Goal: Information Seeking & Learning: Compare options

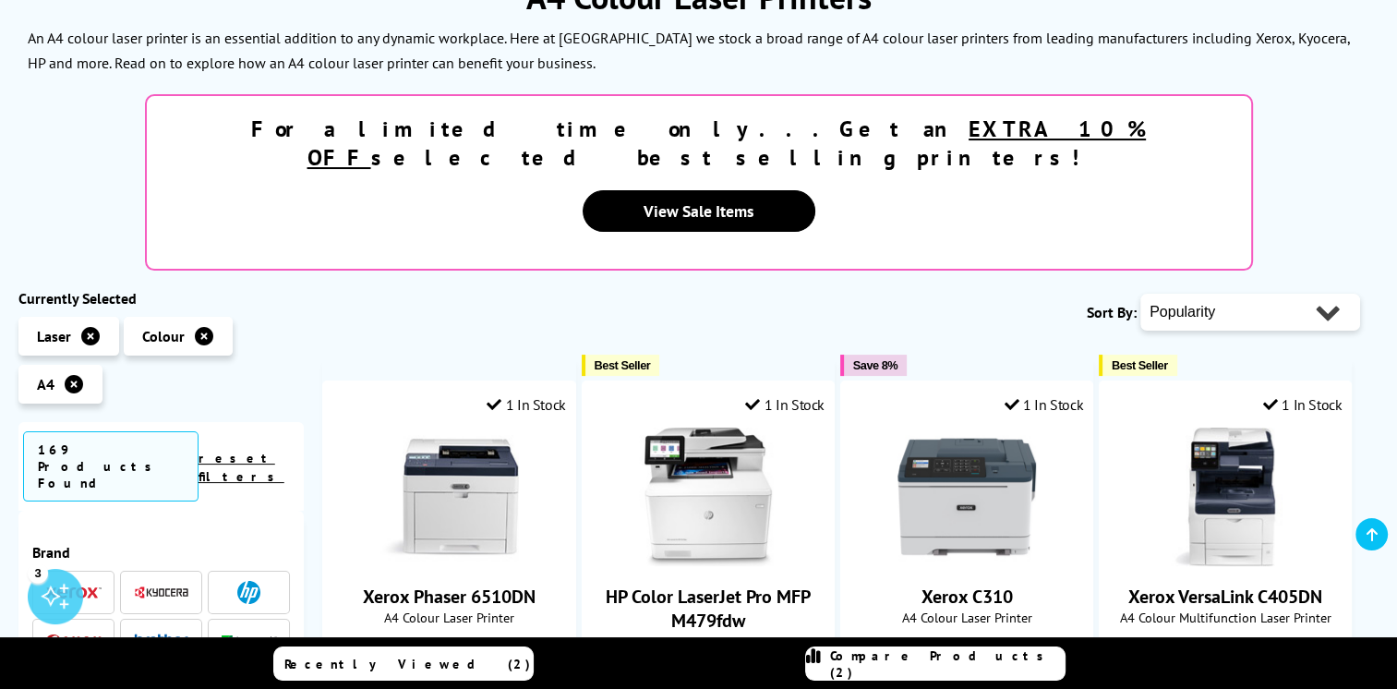
scroll to position [462, 0]
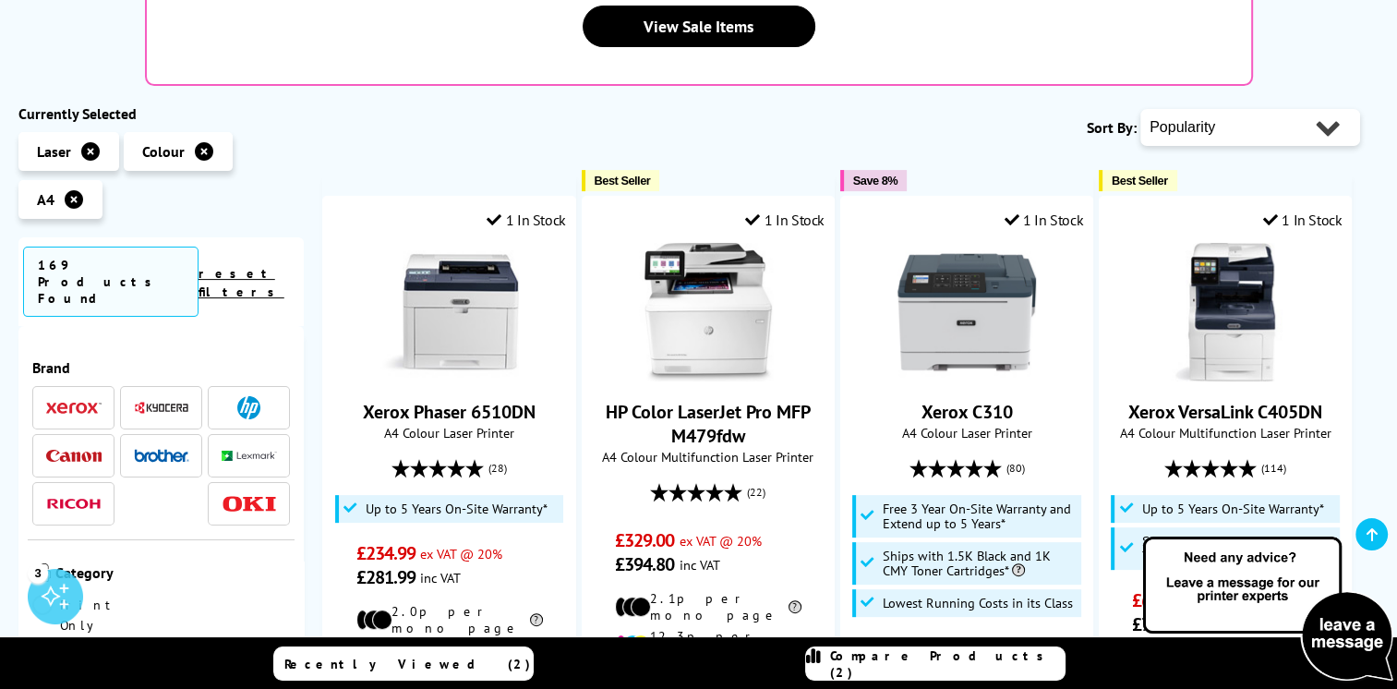
click at [170, 444] on span at bounding box center [161, 455] width 55 height 23
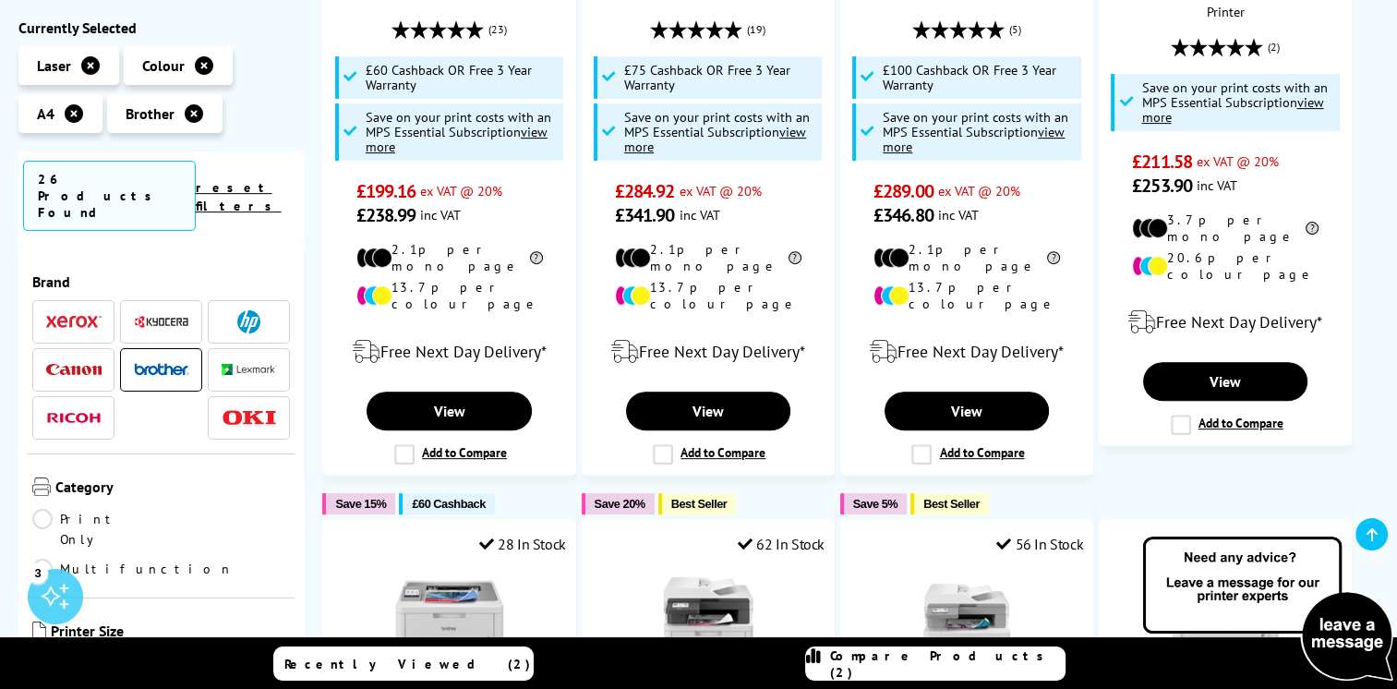
scroll to position [646, 0]
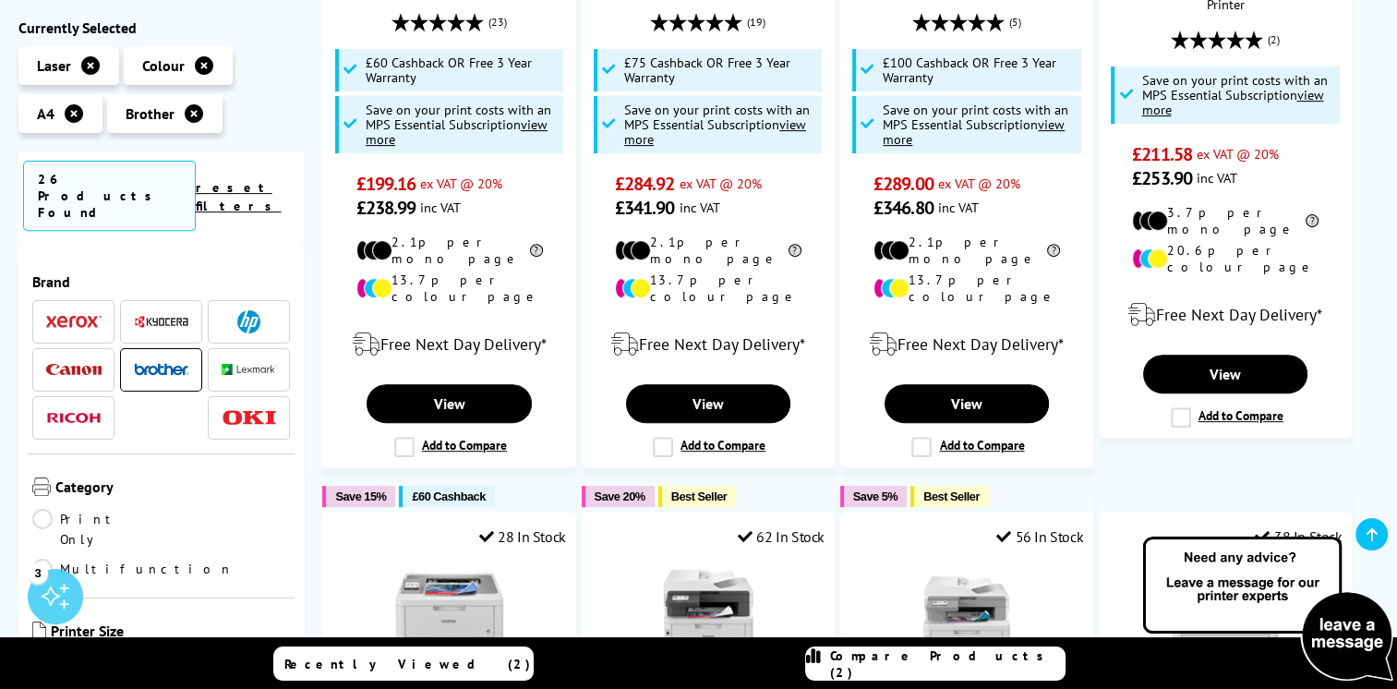
click at [171, 653] on link "A3" at bounding box center [226, 663] width 129 height 20
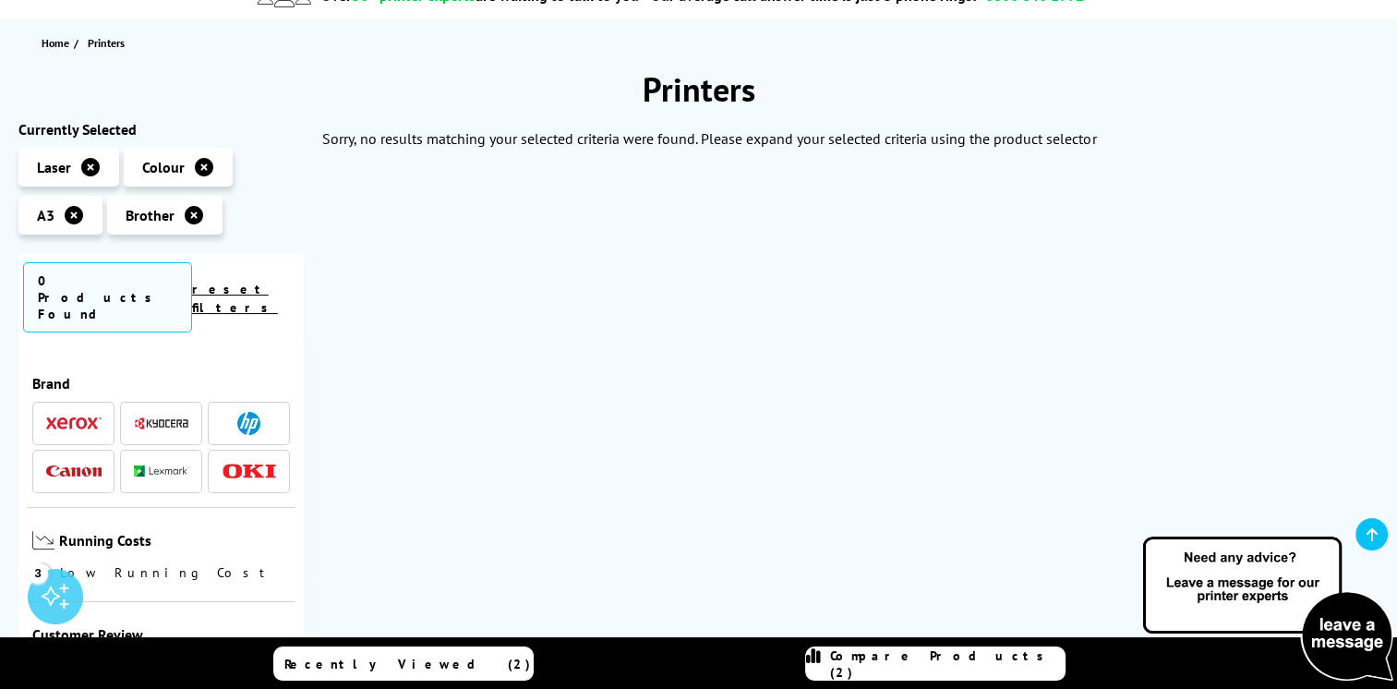
click at [262, 412] on span at bounding box center [249, 423] width 55 height 23
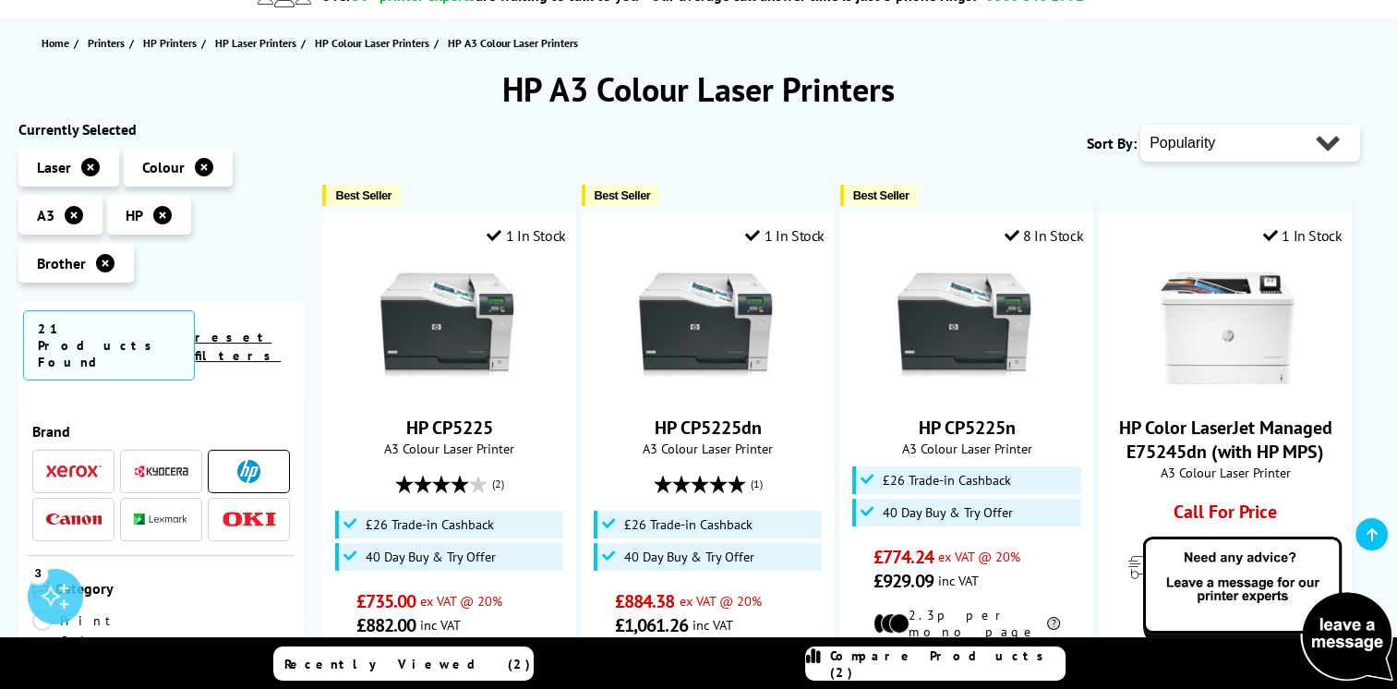
click at [107, 267] on icon at bounding box center [105, 263] width 18 height 18
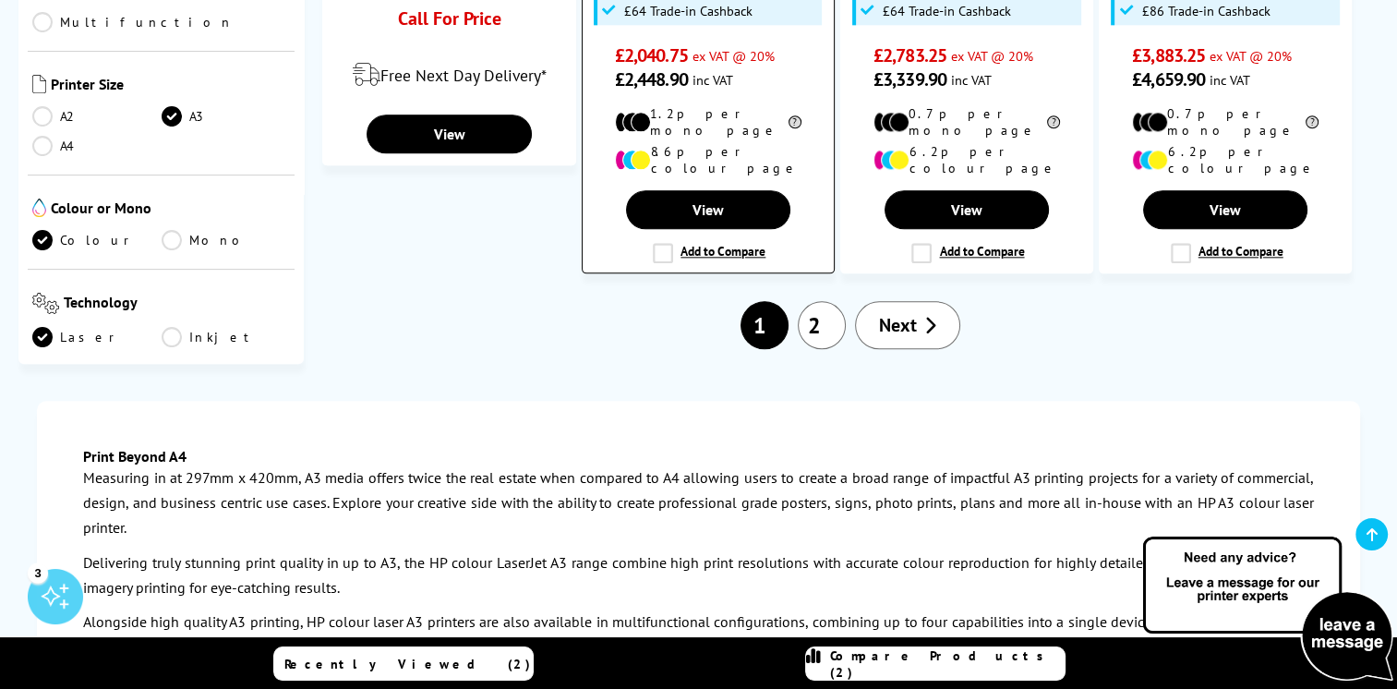
scroll to position [2123, 0]
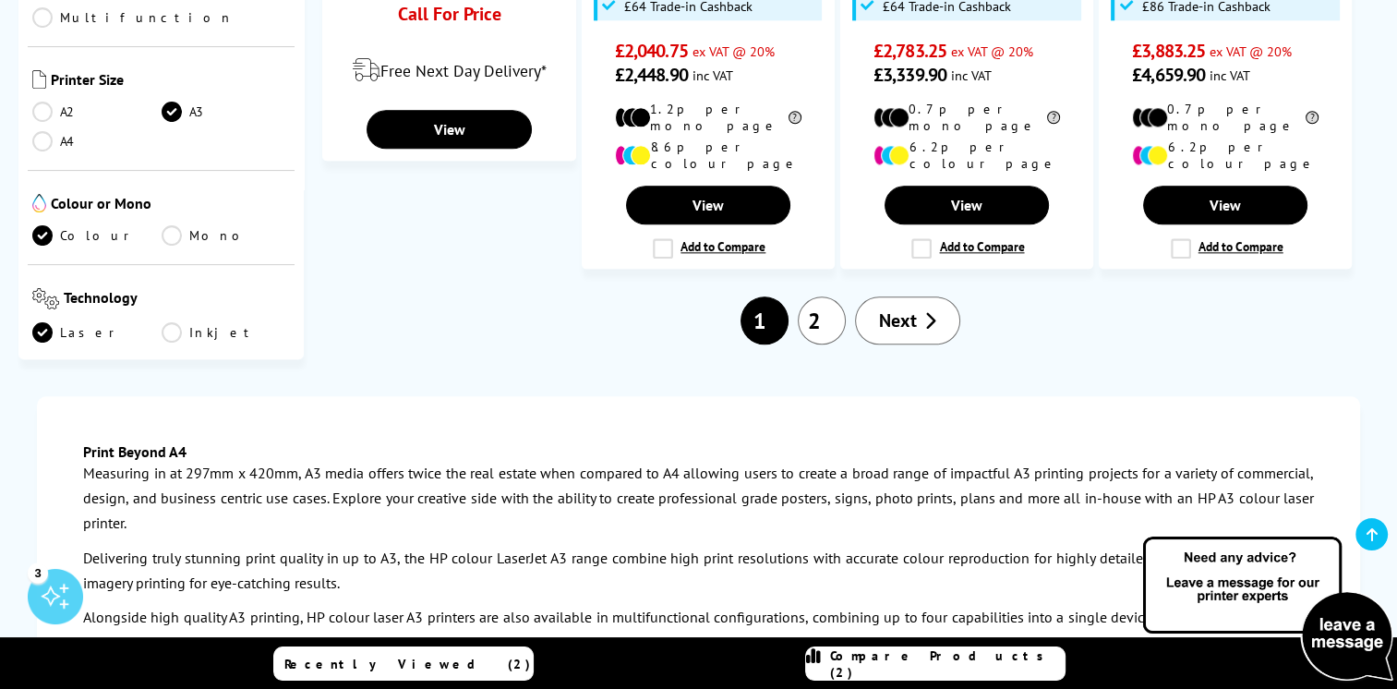
click at [919, 296] on link "Next" at bounding box center [907, 320] width 105 height 48
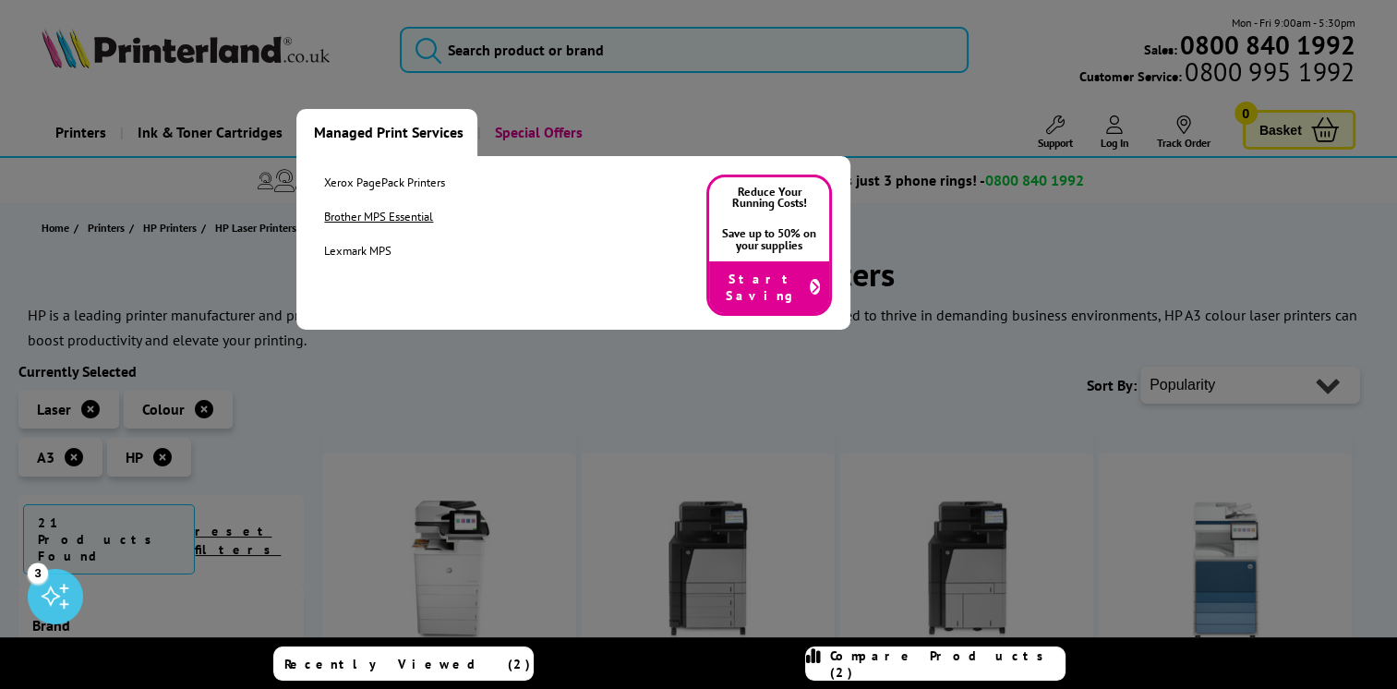
click at [401, 219] on link "Brother MPS Essential" at bounding box center [384, 217] width 121 height 16
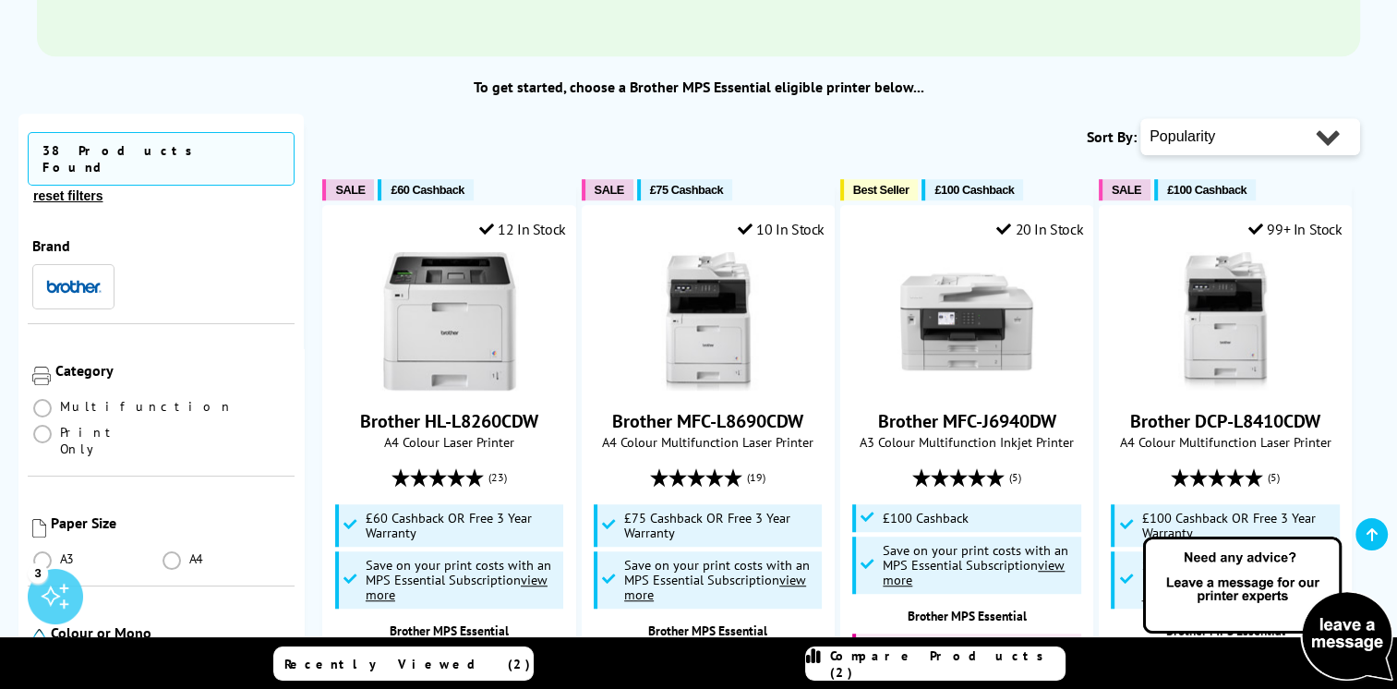
scroll to position [185, 0]
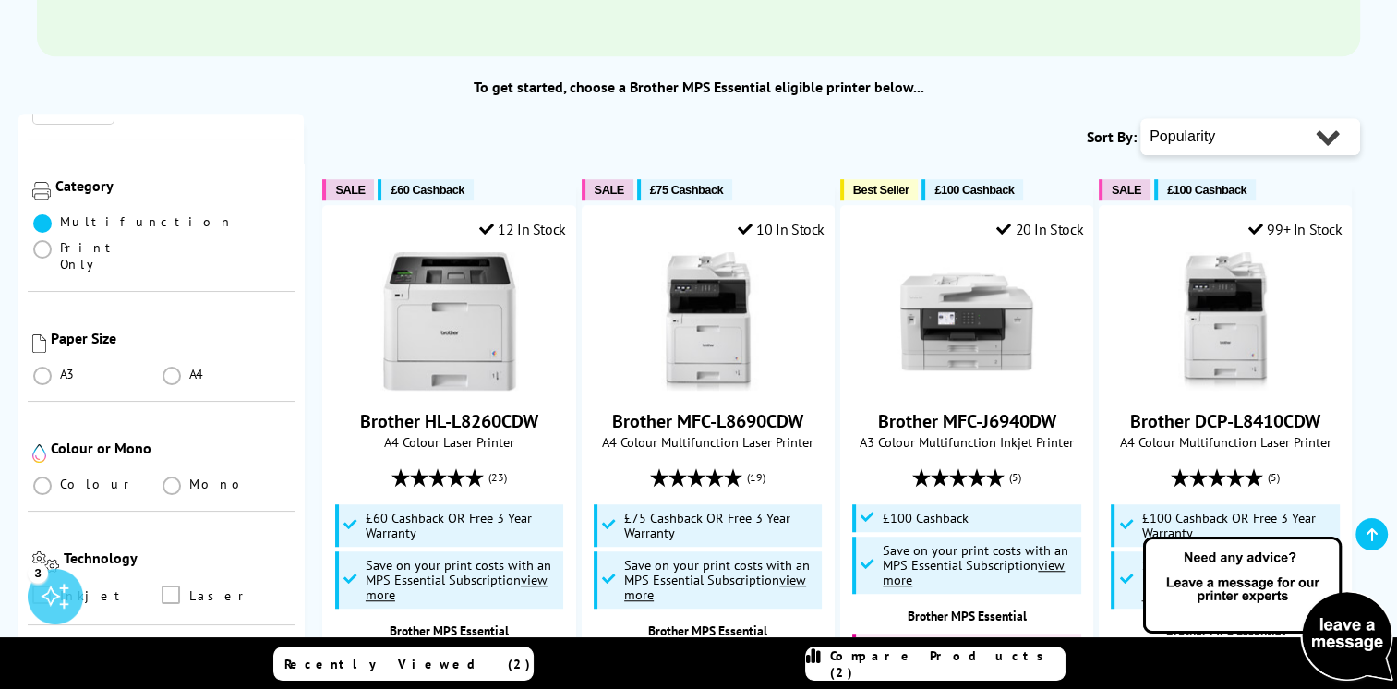
click at [41, 214] on span at bounding box center [42, 223] width 18 height 18
click at [60, 216] on input "radio" at bounding box center [60, 216] width 0 height 0
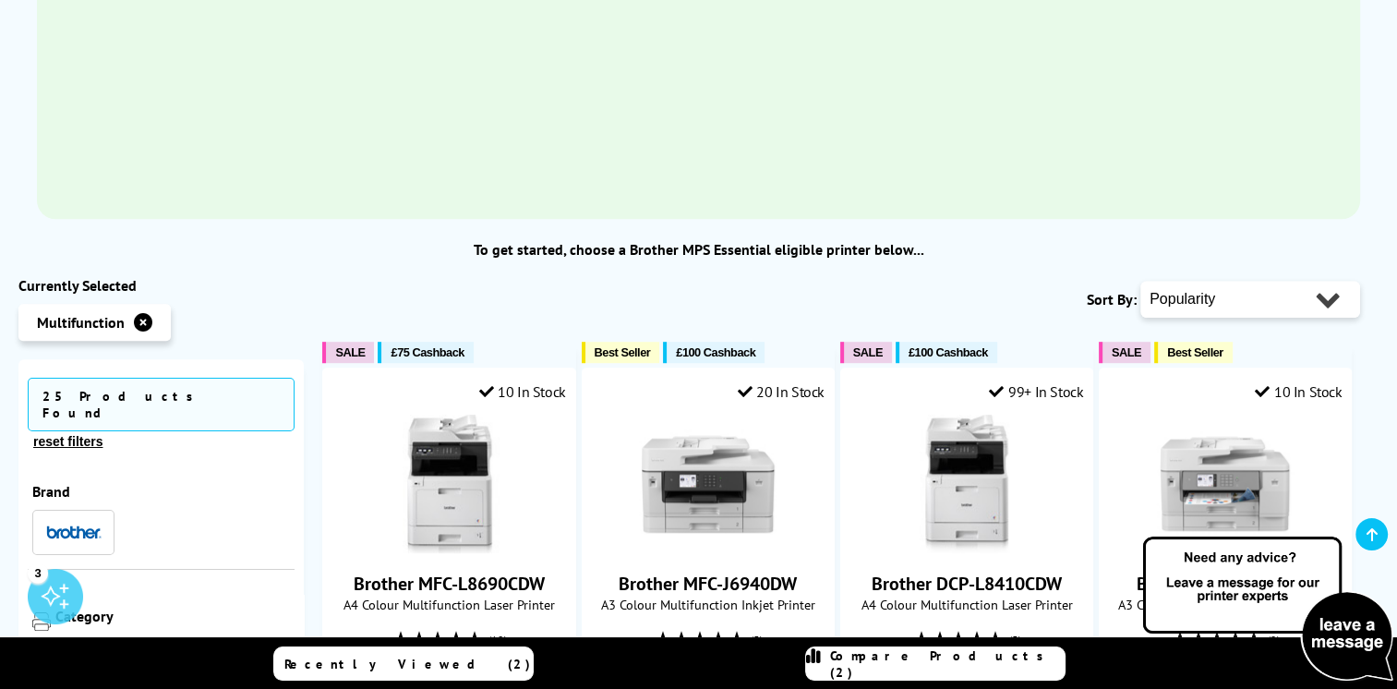
scroll to position [1385, 0]
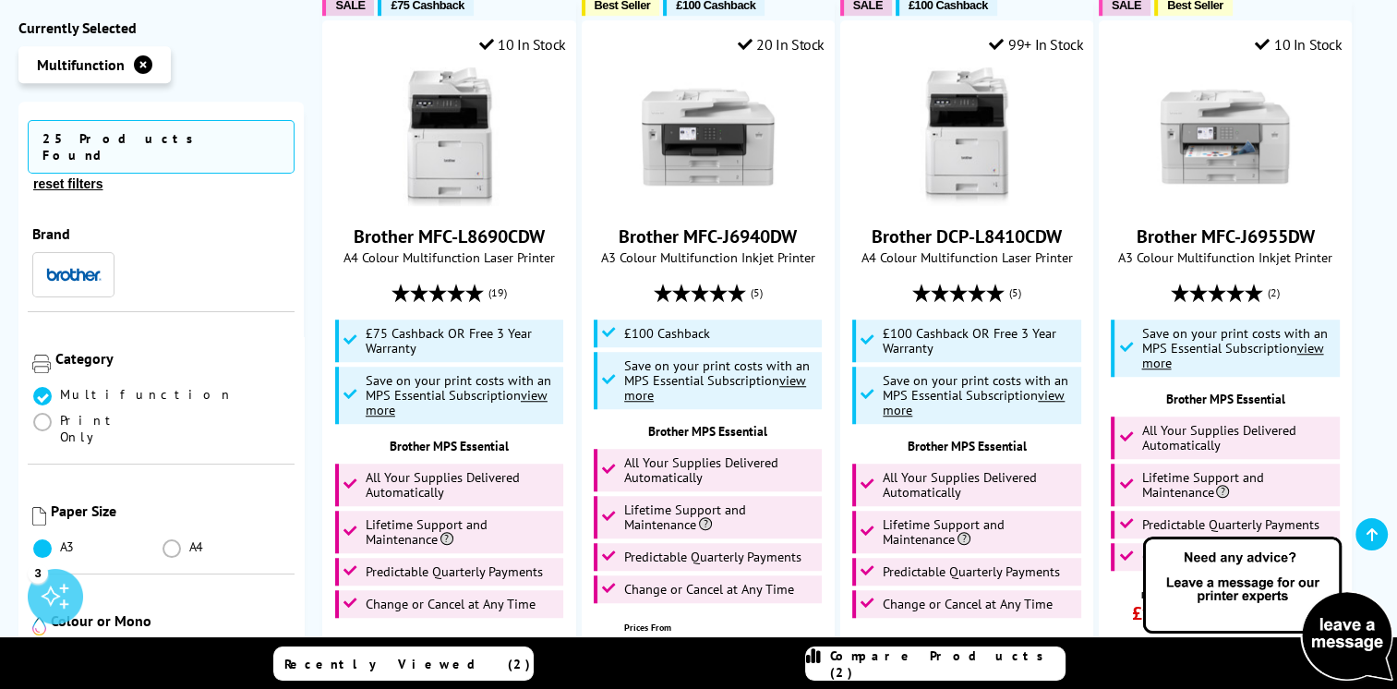
click at [54, 538] on label at bounding box center [43, 546] width 23 height 17
click at [60, 541] on input "radio" at bounding box center [60, 541] width 0 height 0
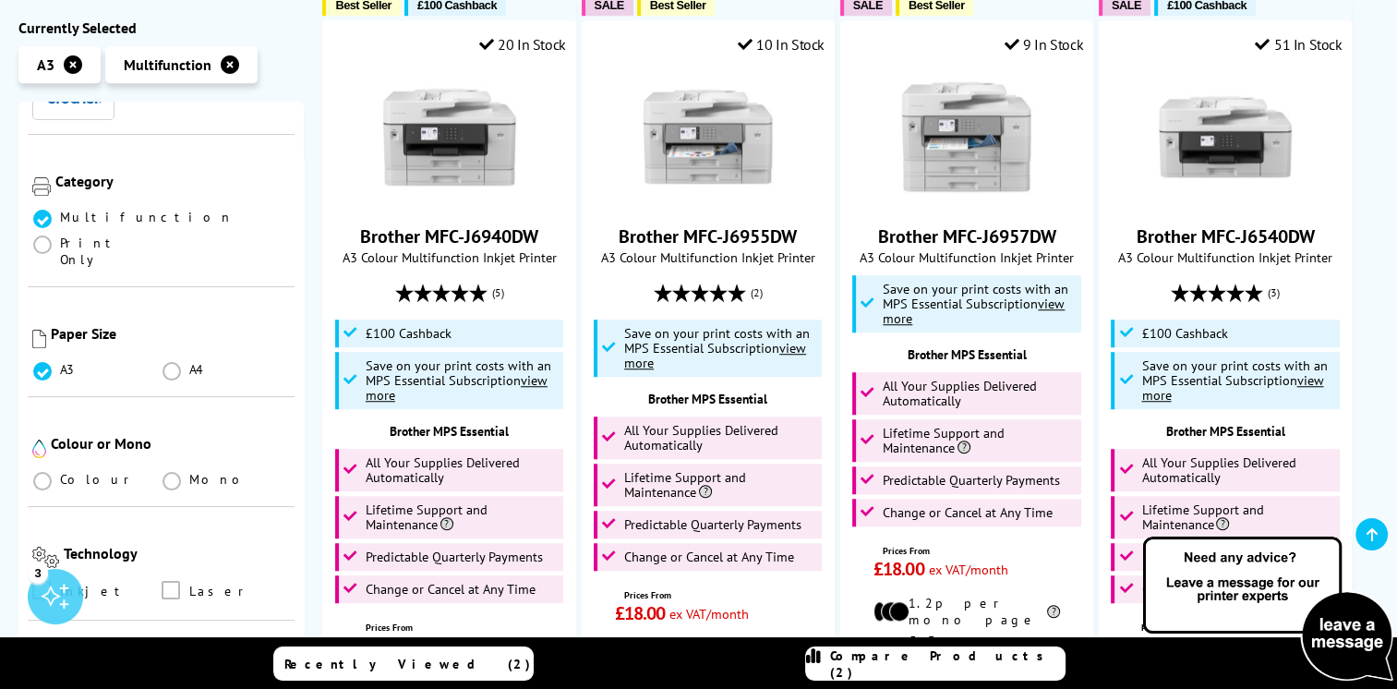
scroll to position [185, 0]
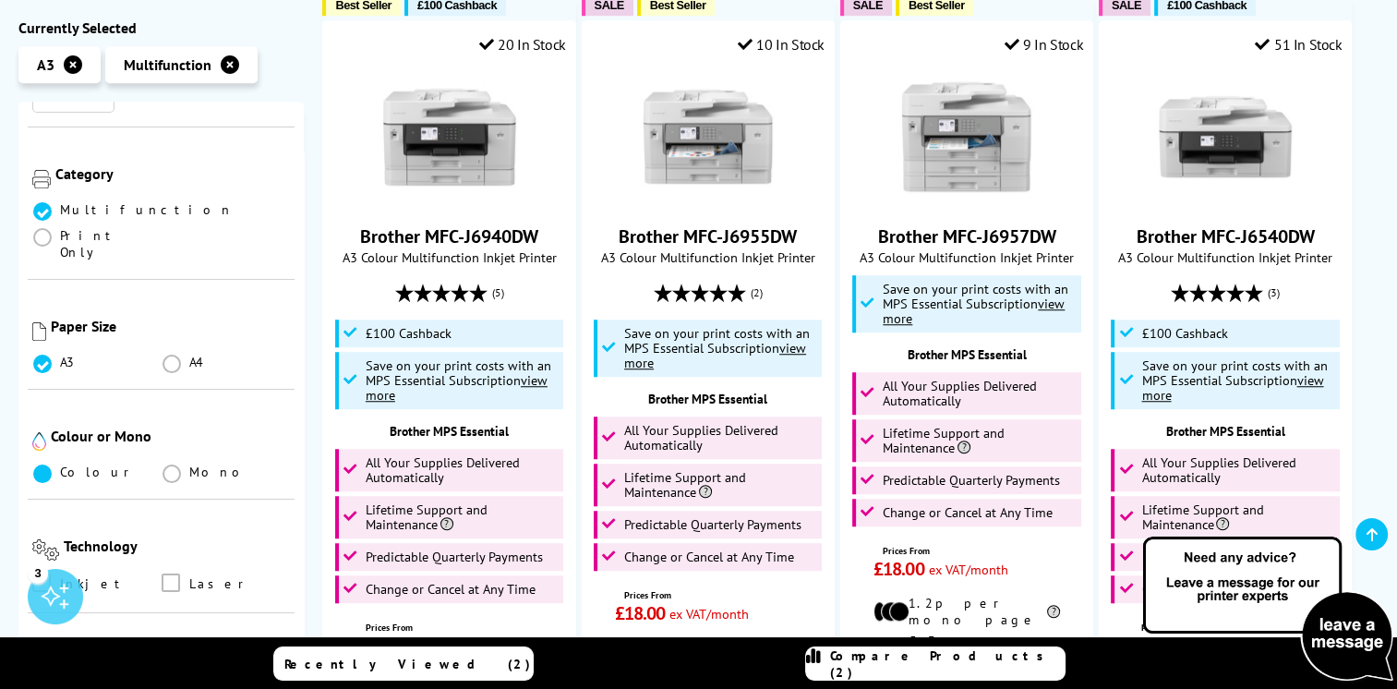
click at [41, 464] on span at bounding box center [42, 473] width 18 height 18
click at [60, 466] on input "radio" at bounding box center [60, 466] width 0 height 0
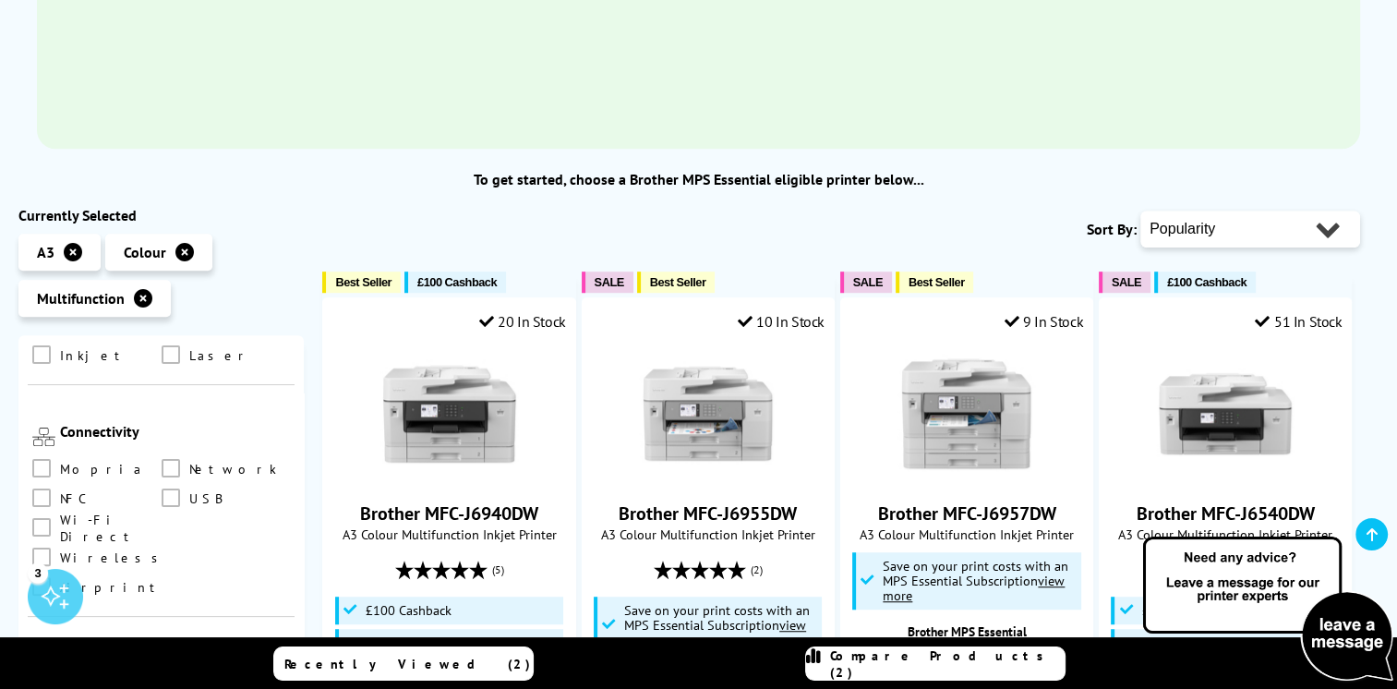
scroll to position [554, 0]
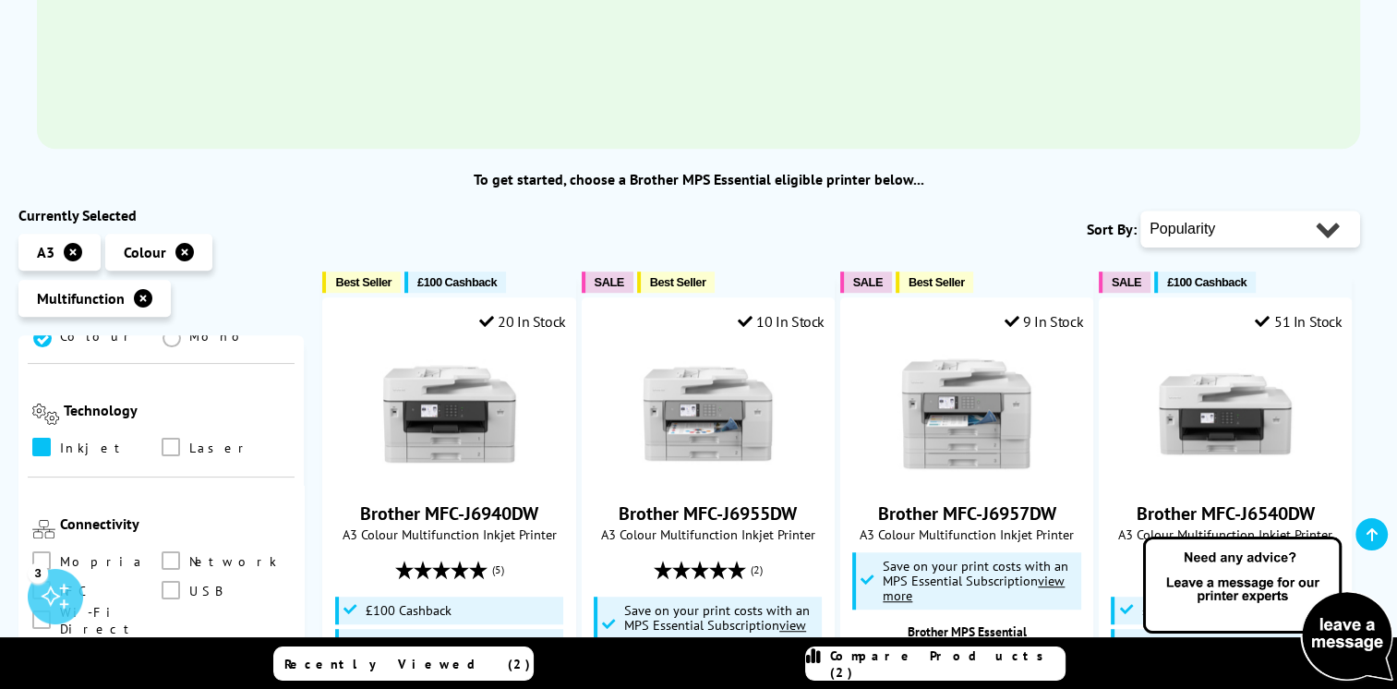
click at [41, 438] on span at bounding box center [41, 447] width 18 height 18
click at [59, 440] on input "checkbox" at bounding box center [59, 440] width 0 height 0
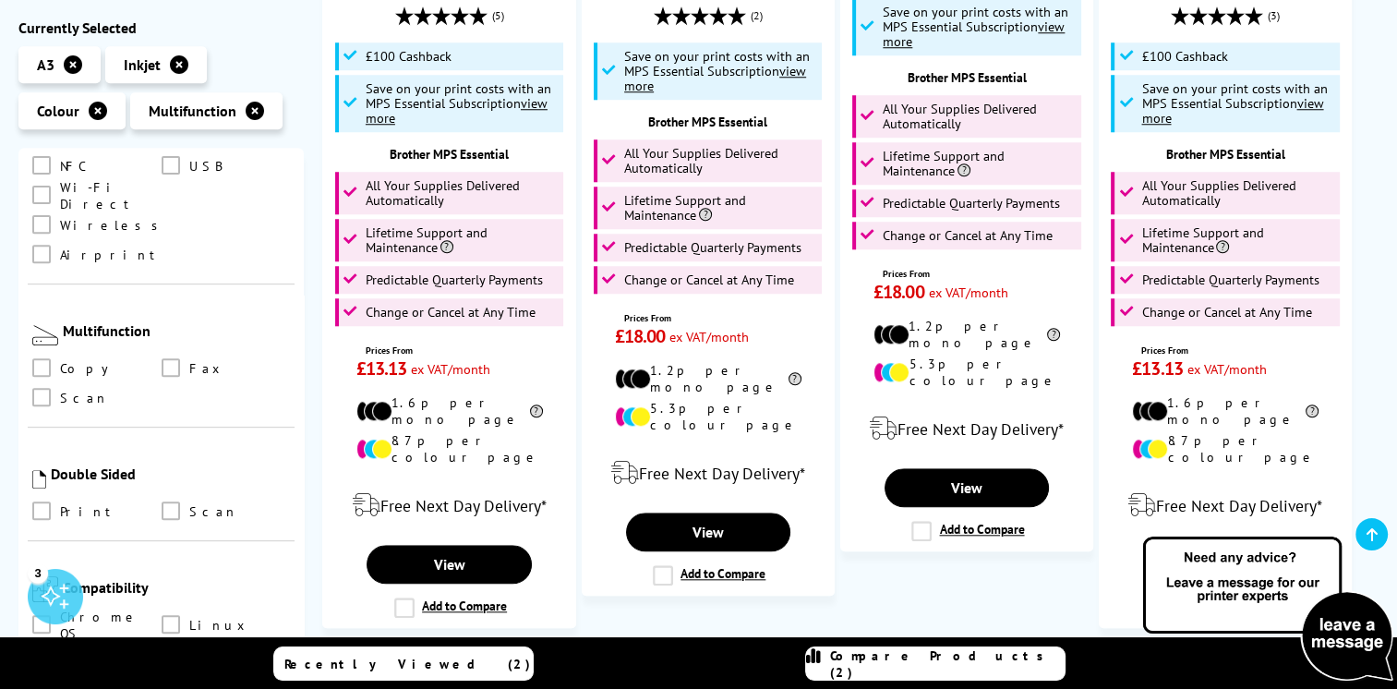
scroll to position [820, 0]
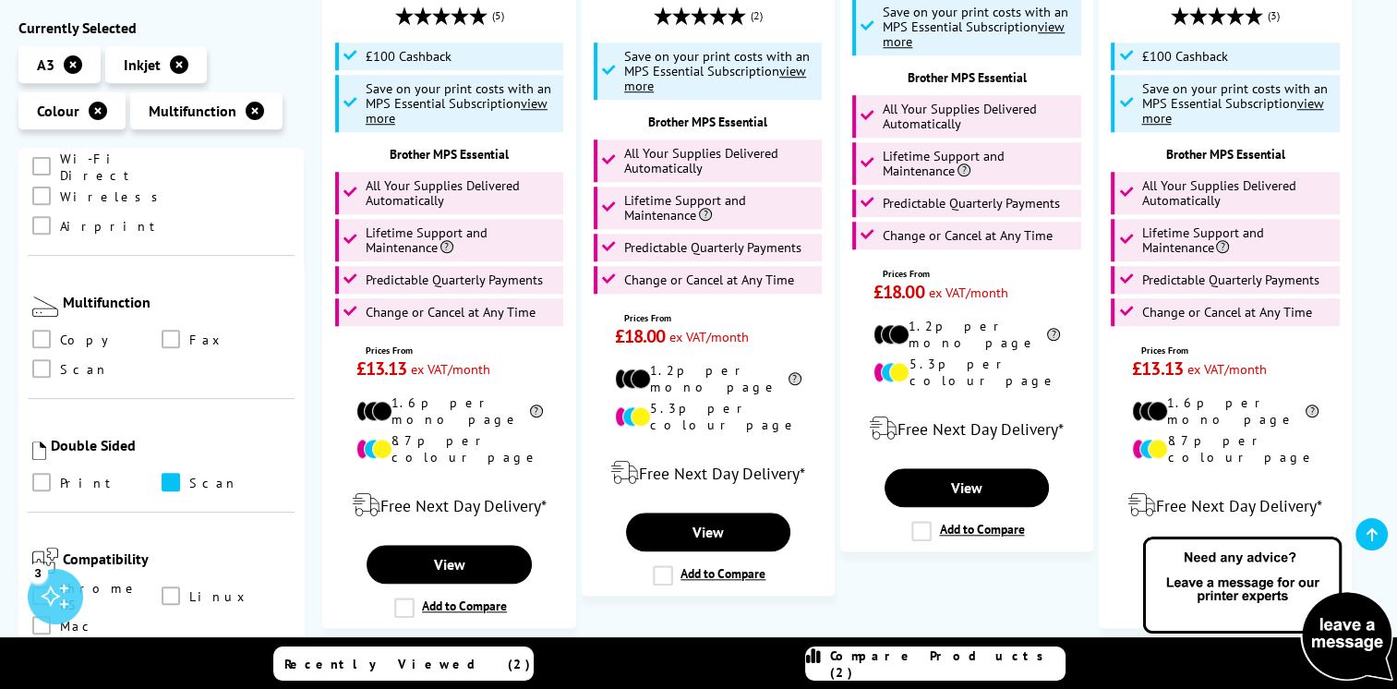
click at [165, 473] on span at bounding box center [171, 482] width 18 height 18
click at [188, 475] on input "checkbox" at bounding box center [188, 475] width 0 height 0
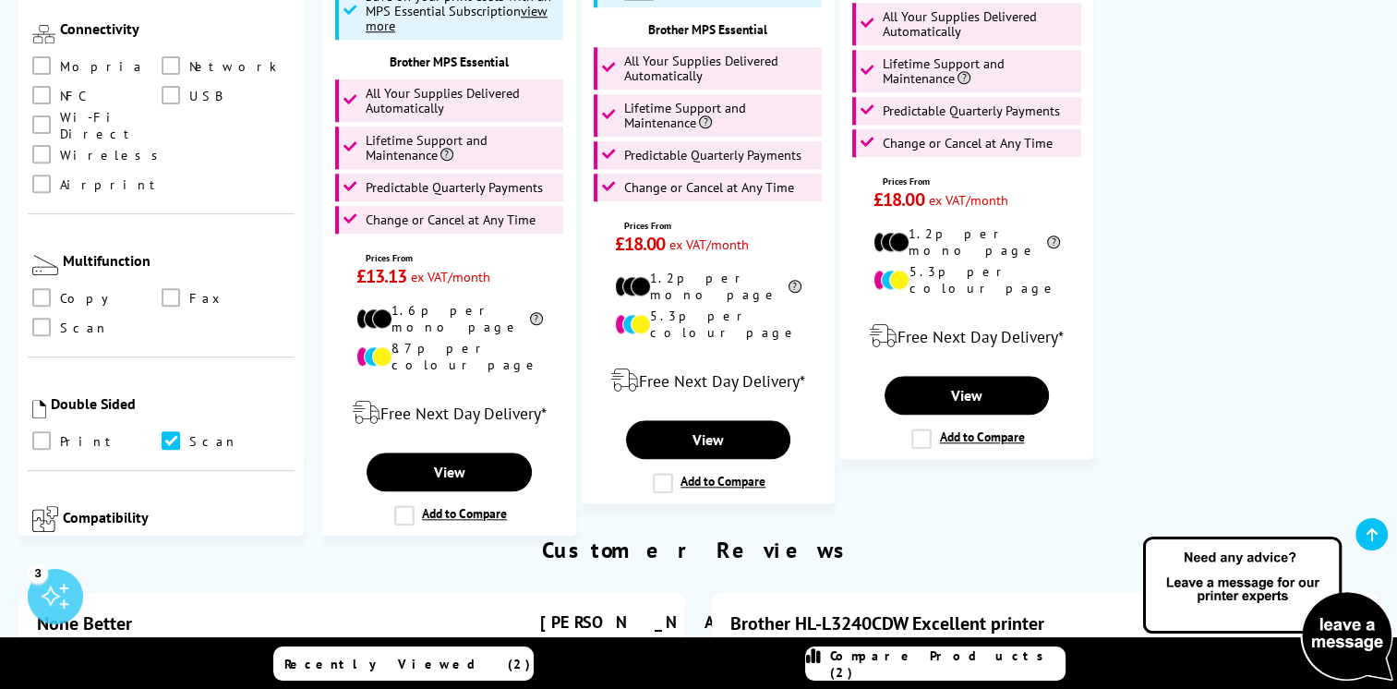
scroll to position [820, 0]
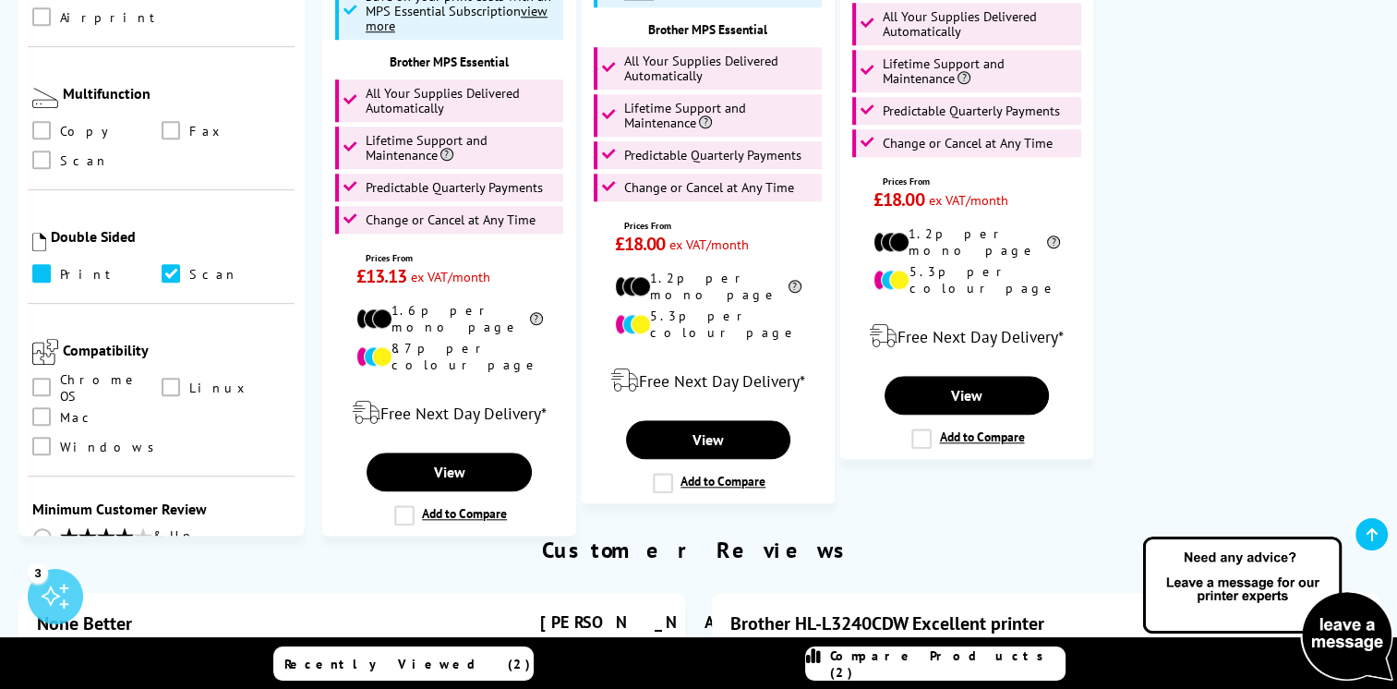
click at [47, 264] on span at bounding box center [41, 273] width 18 height 18
click at [59, 267] on input "checkbox" at bounding box center [59, 267] width 0 height 0
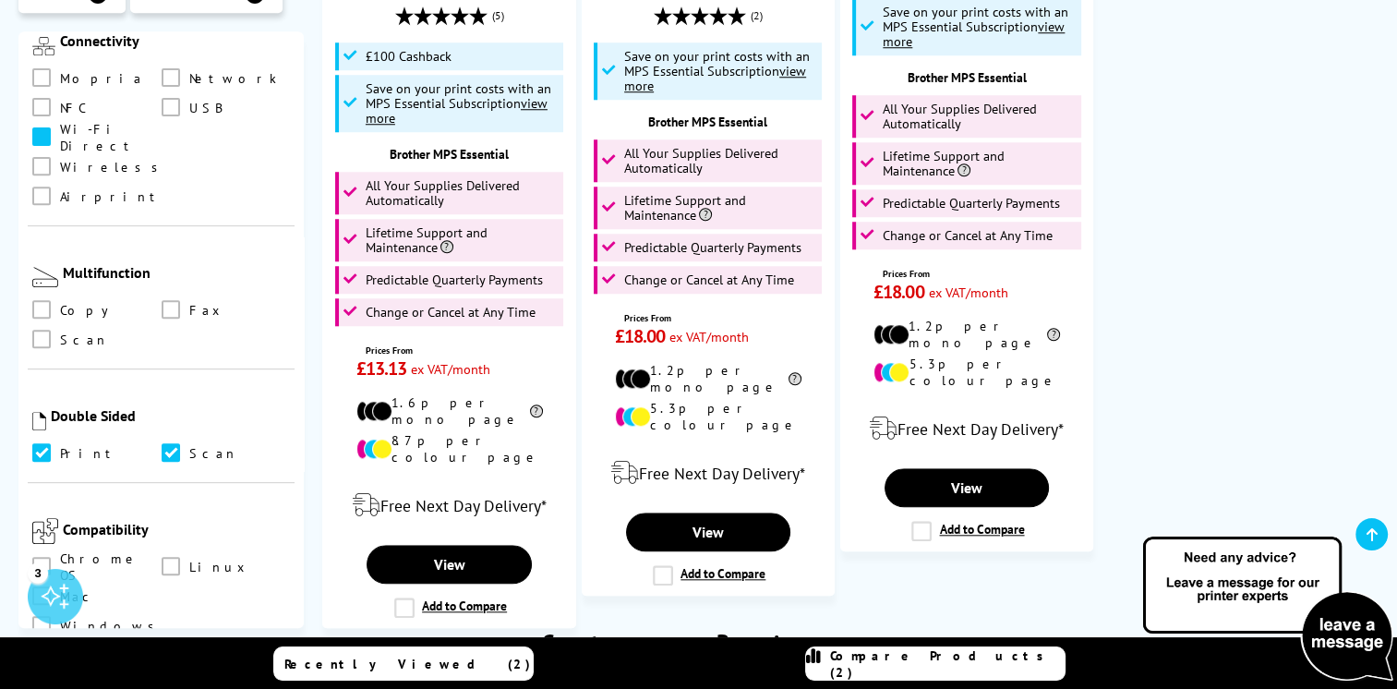
scroll to position [739, 0]
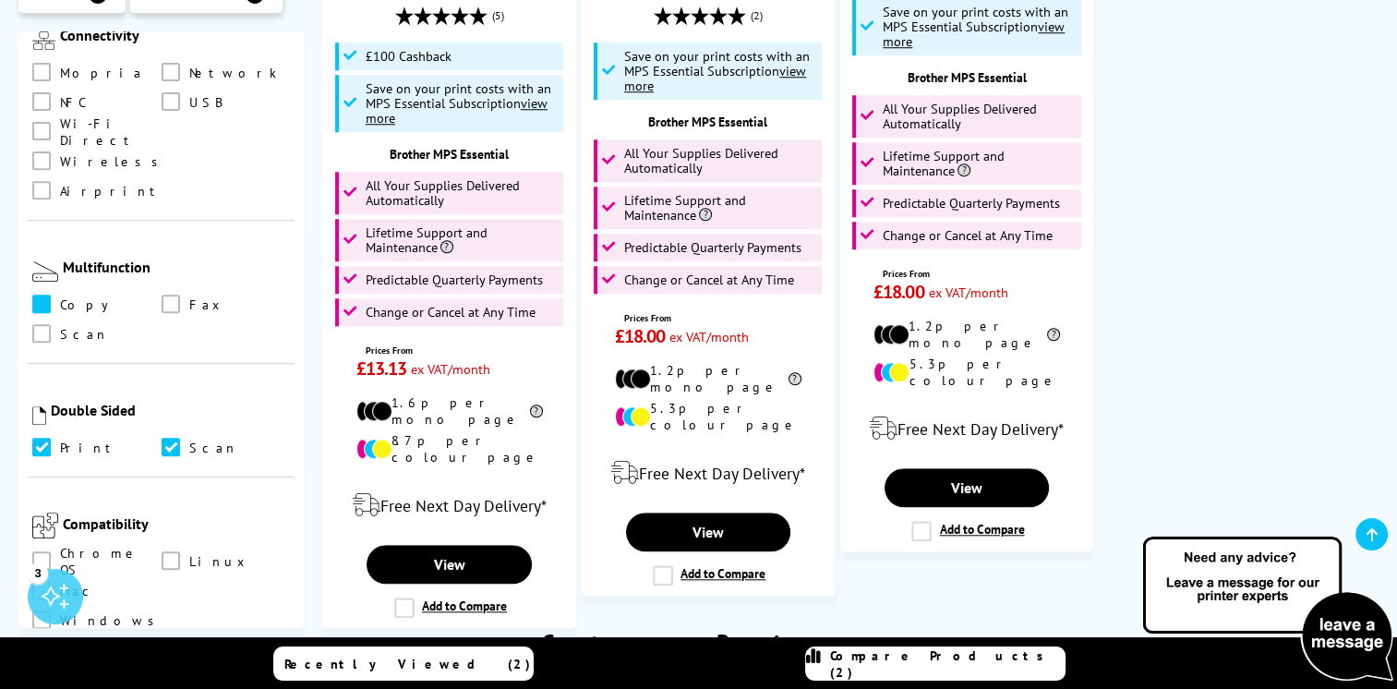
click at [49, 294] on span at bounding box center [41, 303] width 18 height 18
click at [59, 297] on input "checkbox" at bounding box center [59, 297] width 0 height 0
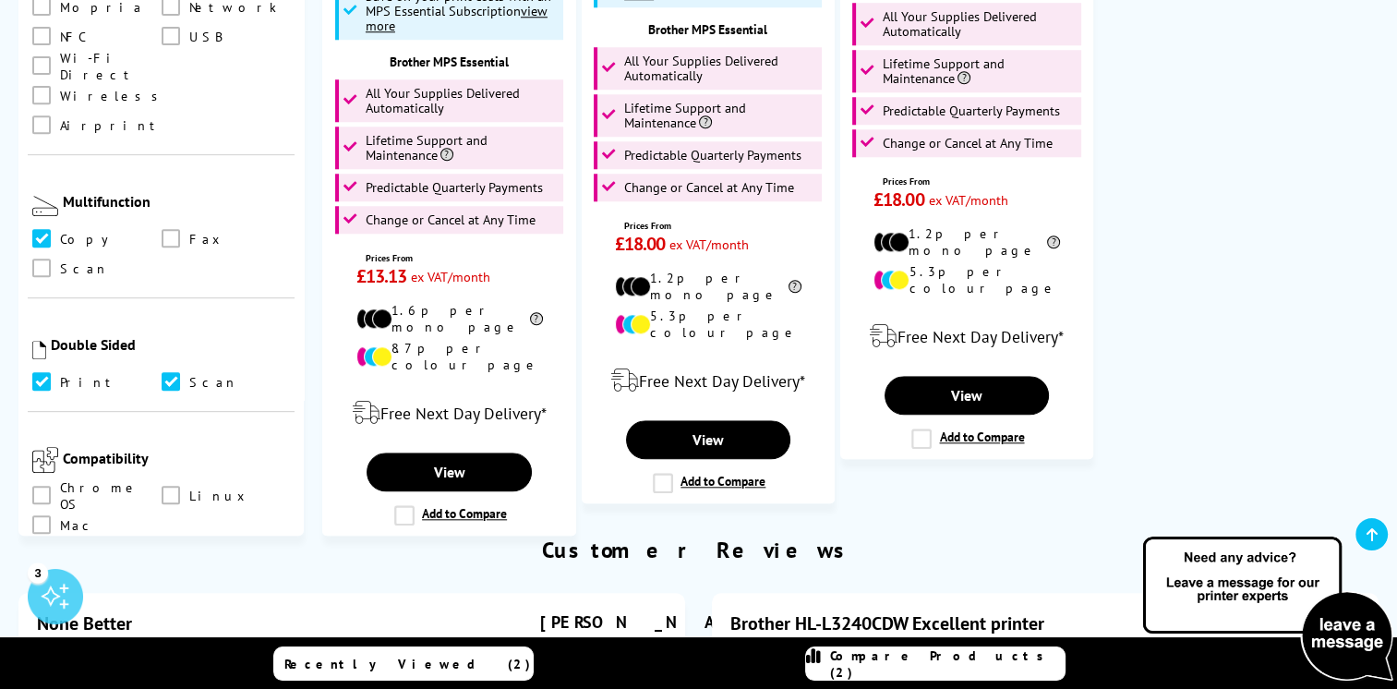
scroll to position [739, 0]
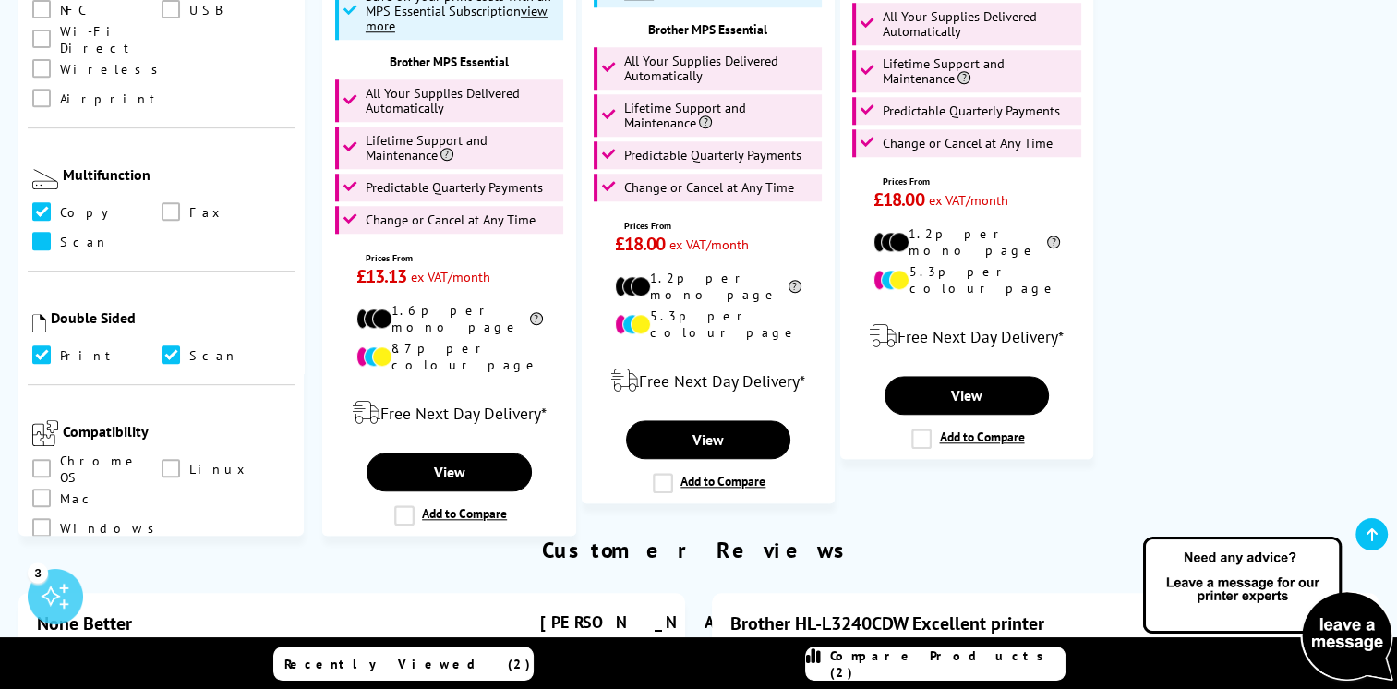
click at [44, 232] on span at bounding box center [41, 241] width 18 height 18
click at [59, 234] on input "checkbox" at bounding box center [59, 234] width 0 height 0
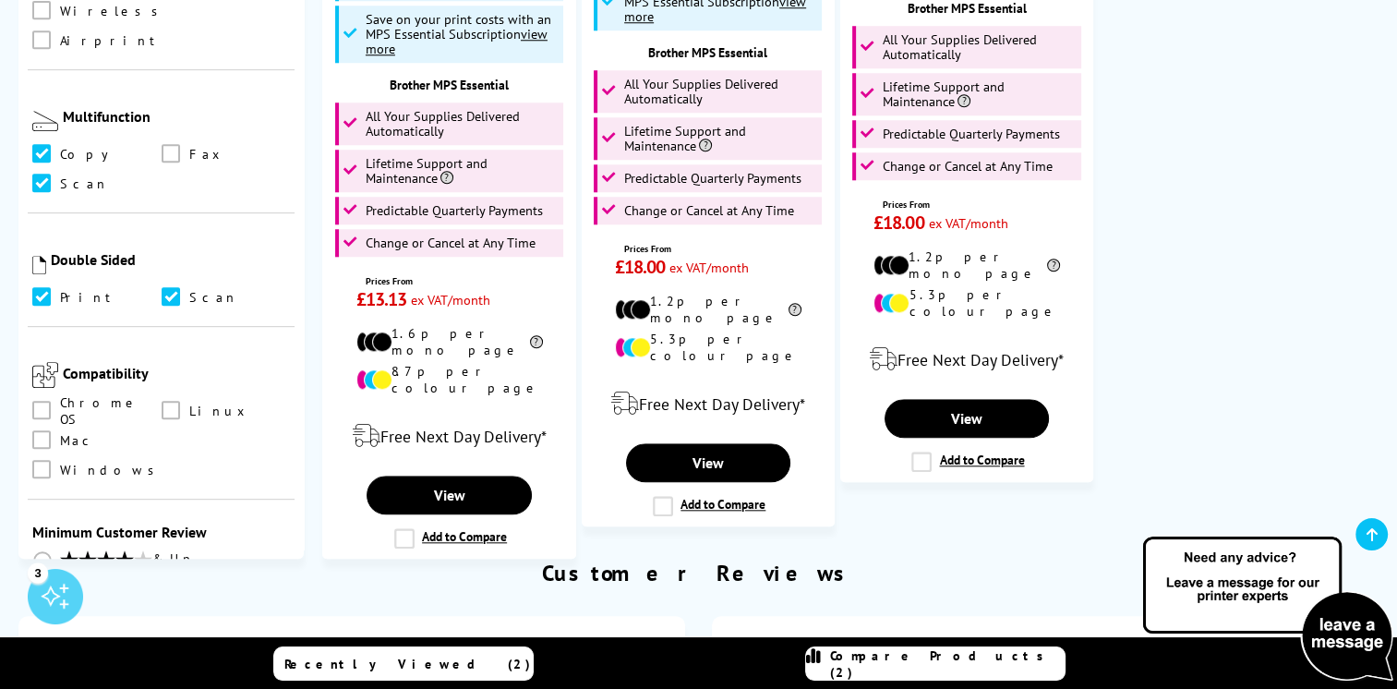
scroll to position [1754, 0]
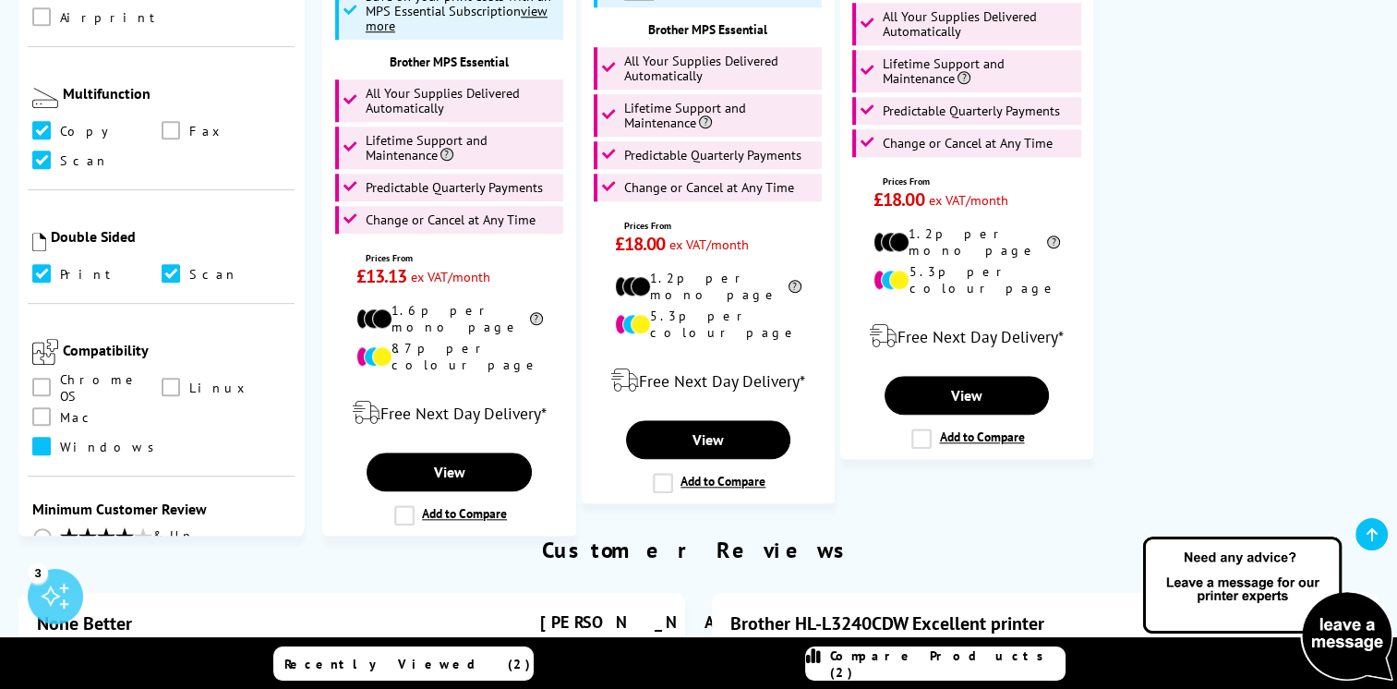
click at [51, 437] on span at bounding box center [41, 446] width 18 height 18
click at [59, 439] on input "checkbox" at bounding box center [59, 439] width 0 height 0
